Goal: Register for event/course

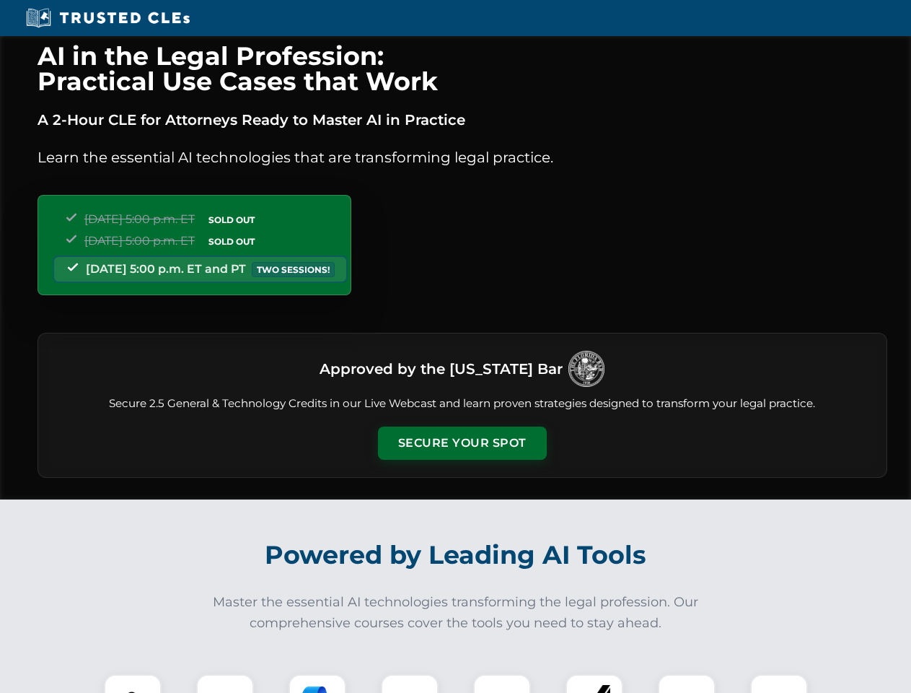
click at [462, 443] on button "Secure Your Spot" at bounding box center [462, 442] width 169 height 33
click at [133, 683] on img at bounding box center [133, 703] width 42 height 42
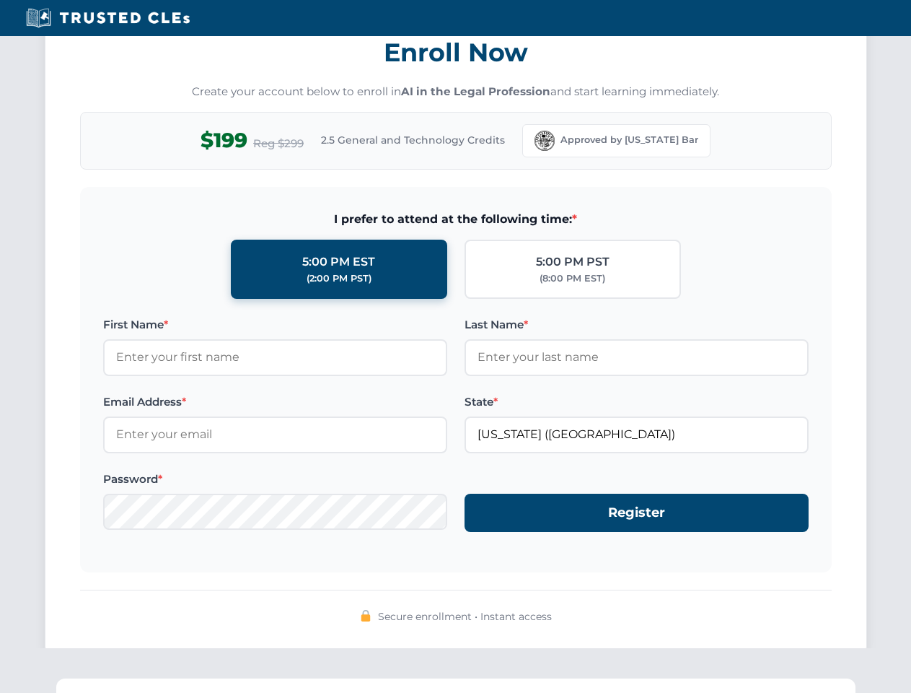
scroll to position [1416, 0]
